Goal: Navigation & Orientation: Find specific page/section

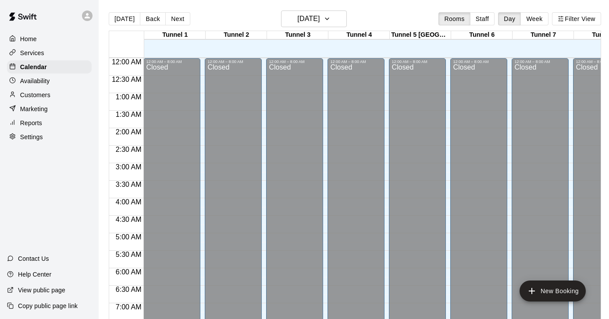
scroll to position [389, 0]
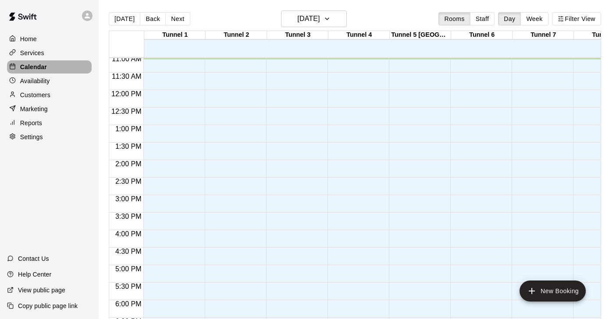
click at [32, 66] on p "Calendar" at bounding box center [33, 67] width 27 height 9
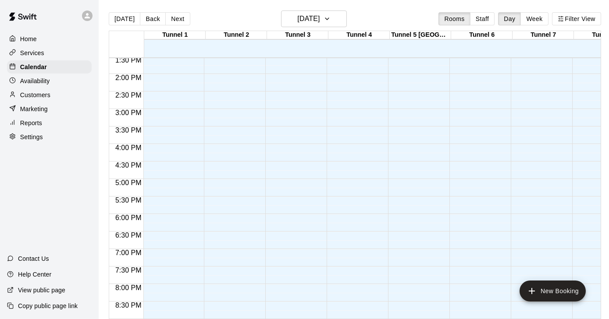
scroll to position [0, 1]
click at [330, 21] on icon "button" at bounding box center [326, 19] width 7 height 11
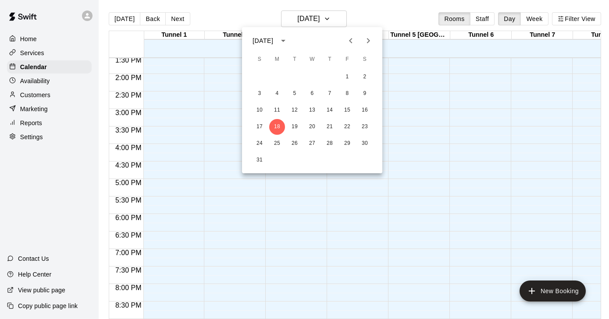
click at [368, 39] on icon "Next month" at bounding box center [368, 40] width 3 height 5
